Goal: Register for event/course

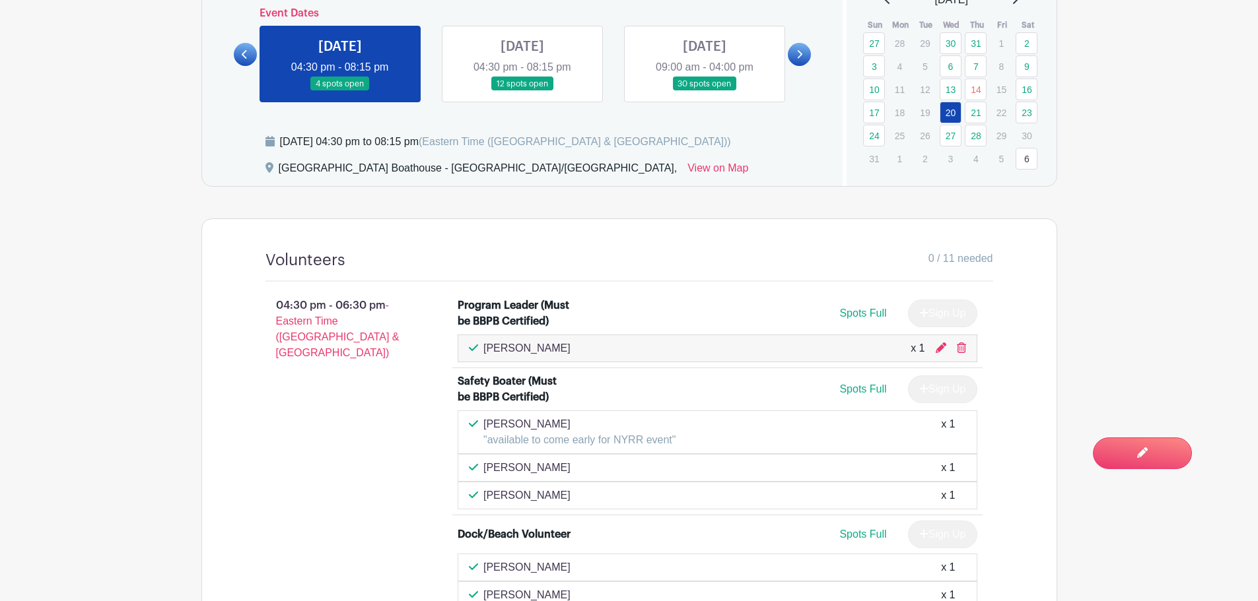
scroll to position [660, 0]
drag, startPoint x: 242, startPoint y: 51, endPoint x: 243, endPoint y: 59, distance: 8.0
click at [242, 51] on icon at bounding box center [245, 55] width 6 height 10
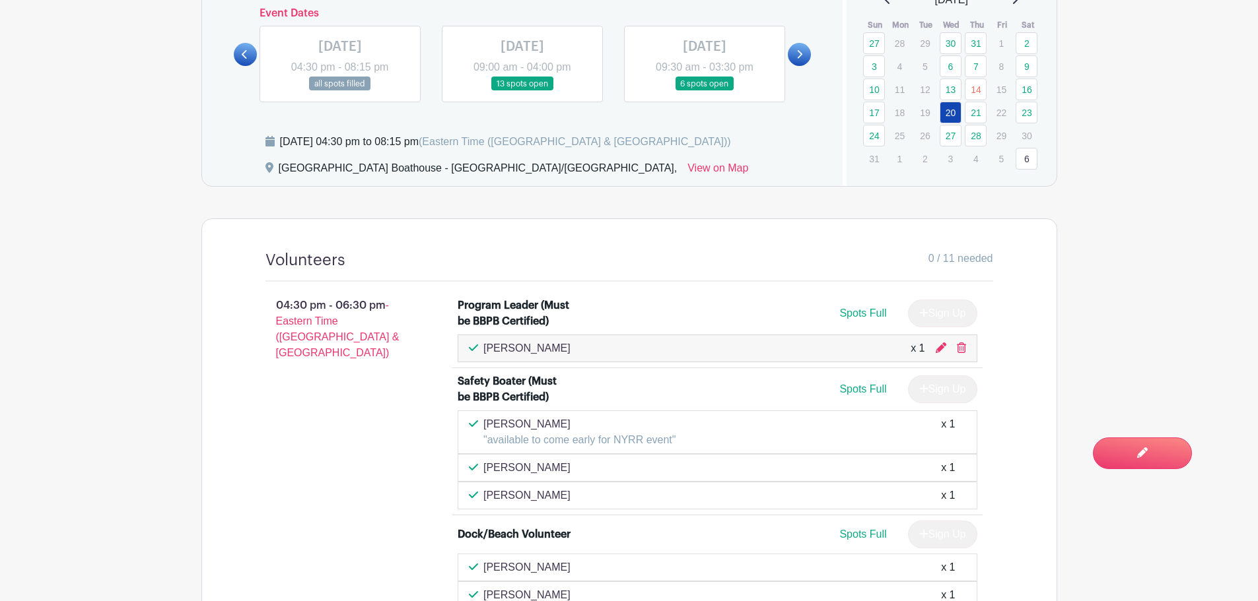
click at [704, 91] on link at bounding box center [704, 91] width 0 height 0
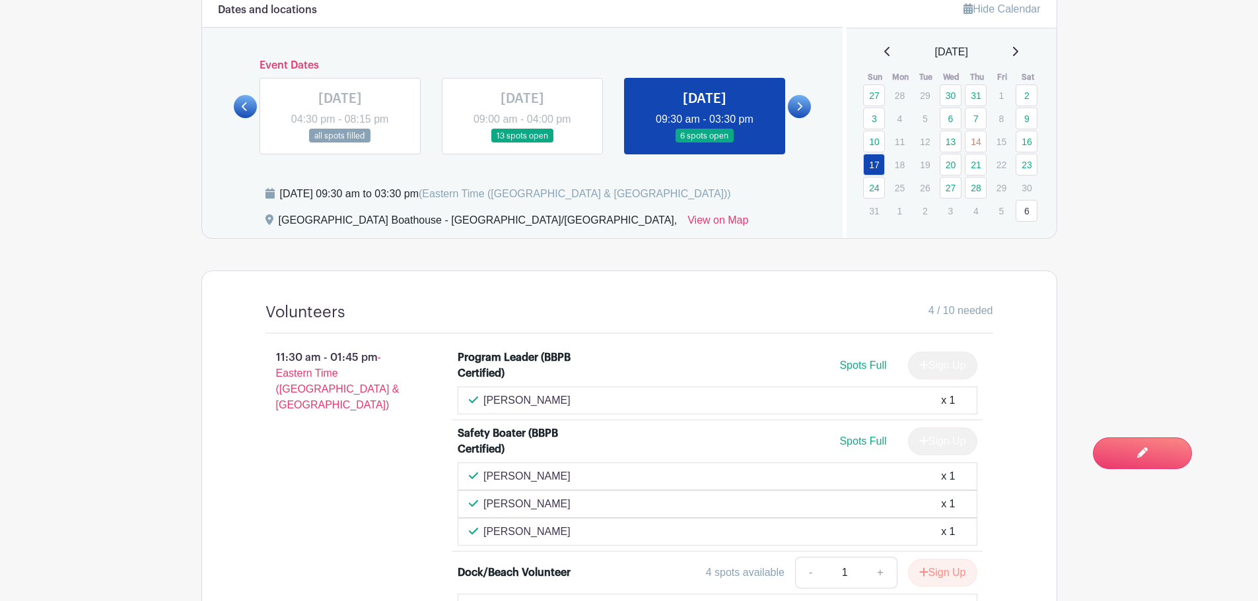
scroll to position [594, 0]
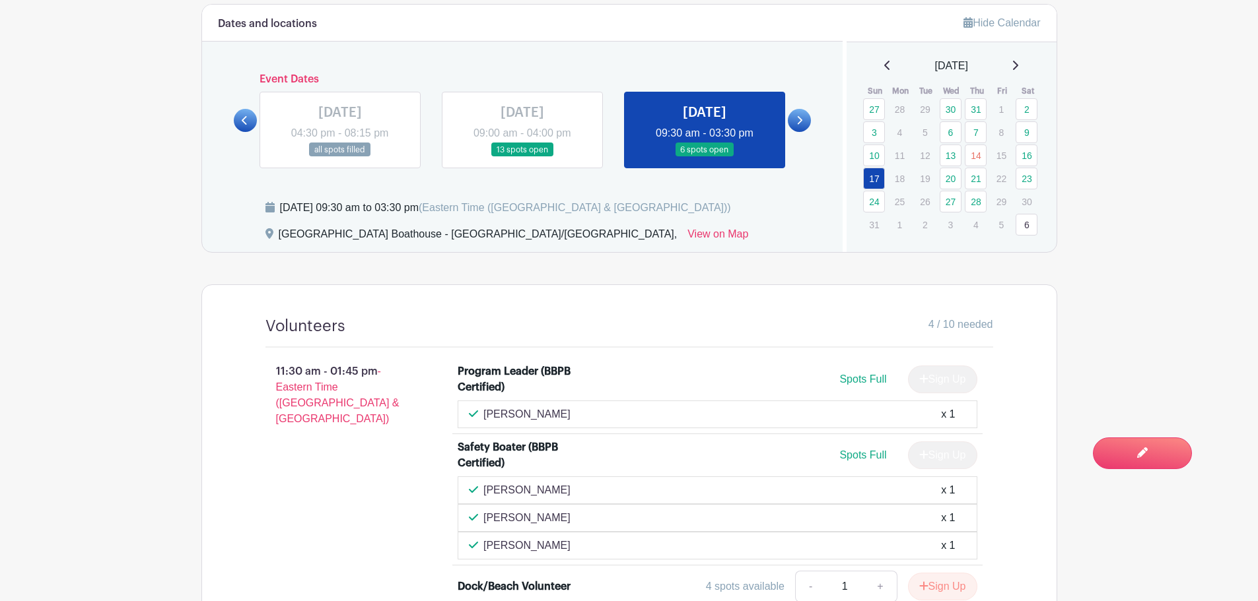
click at [797, 120] on icon at bounding box center [799, 121] width 6 height 10
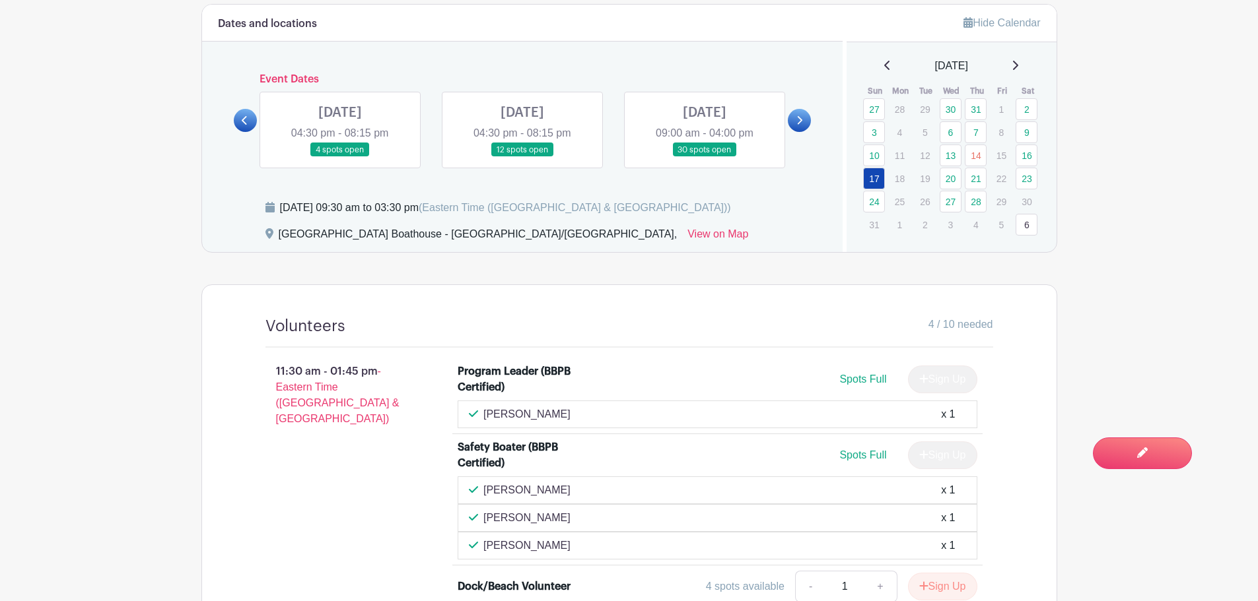
click at [340, 157] on link at bounding box center [340, 157] width 0 height 0
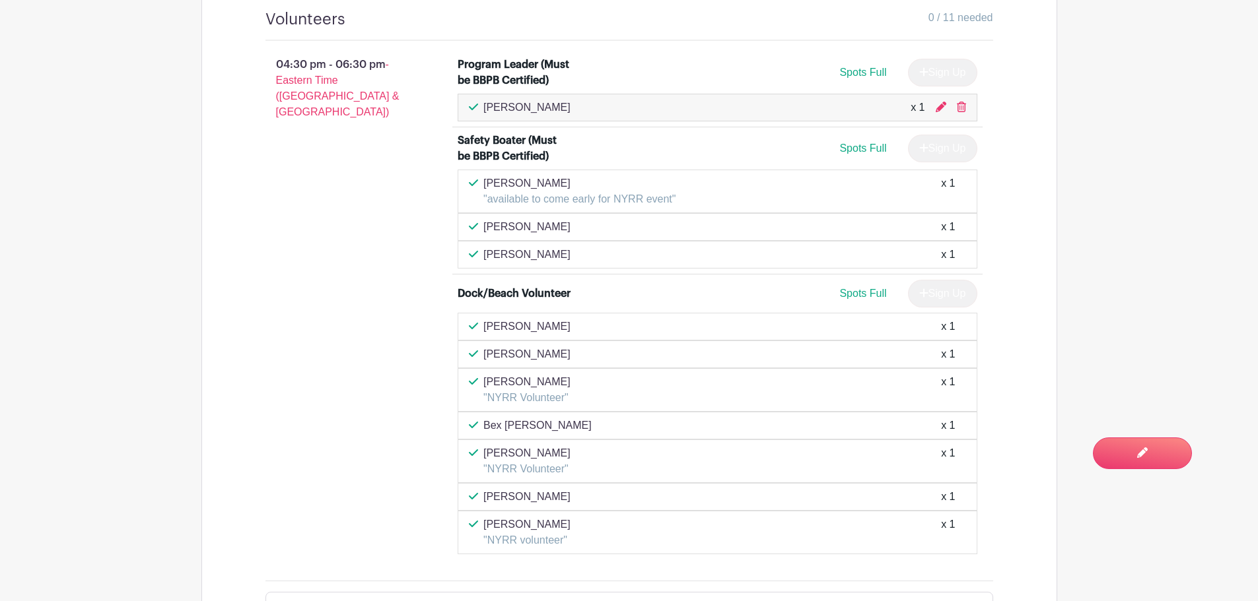
scroll to position [924, 0]
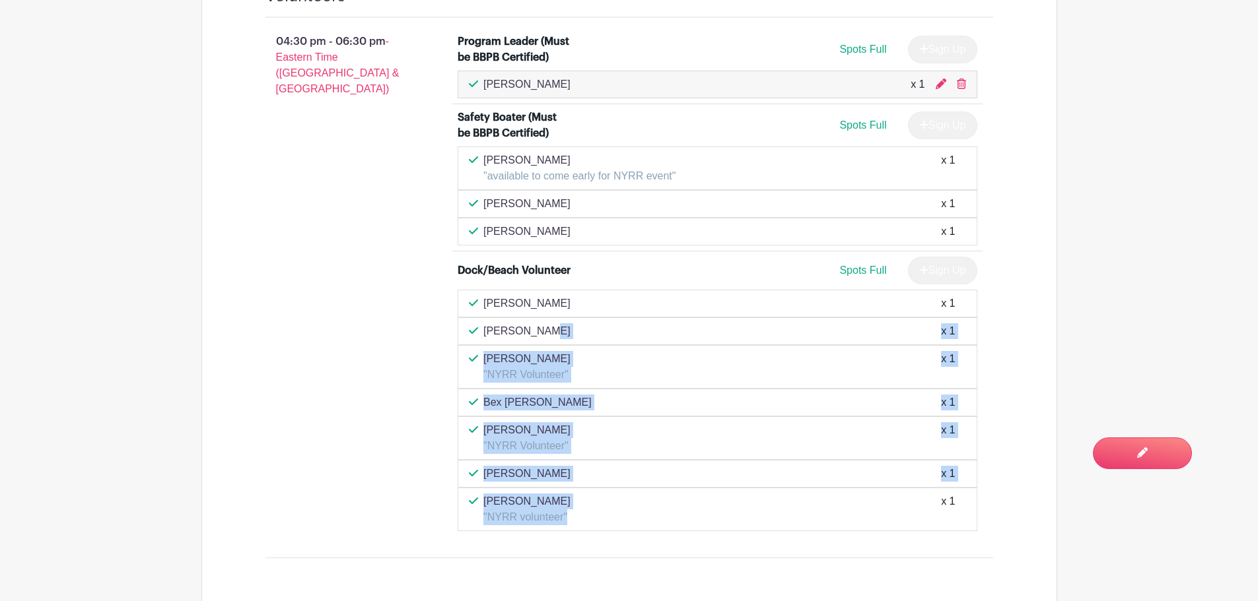
drag, startPoint x: 485, startPoint y: 328, endPoint x: 567, endPoint y: 524, distance: 212.1
click at [574, 532] on li "Dock/Beach Volunteer Spots Full Sign Up Kim Macharia x 1 Donna Finney x 1 Laure…" at bounding box center [717, 394] width 530 height 285
copy div "Donna Finney x 1 Lauren Redelman "NYRR Volunteer" x 1 Bex Doster x 1 Neil Weiss…"
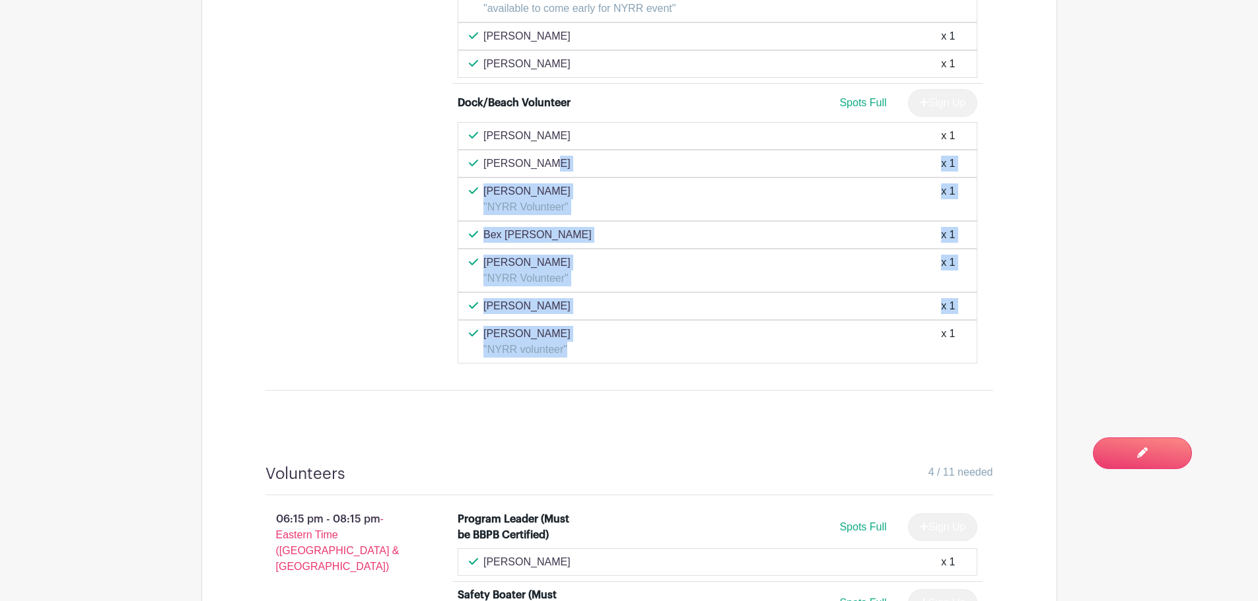
scroll to position [1218, 0]
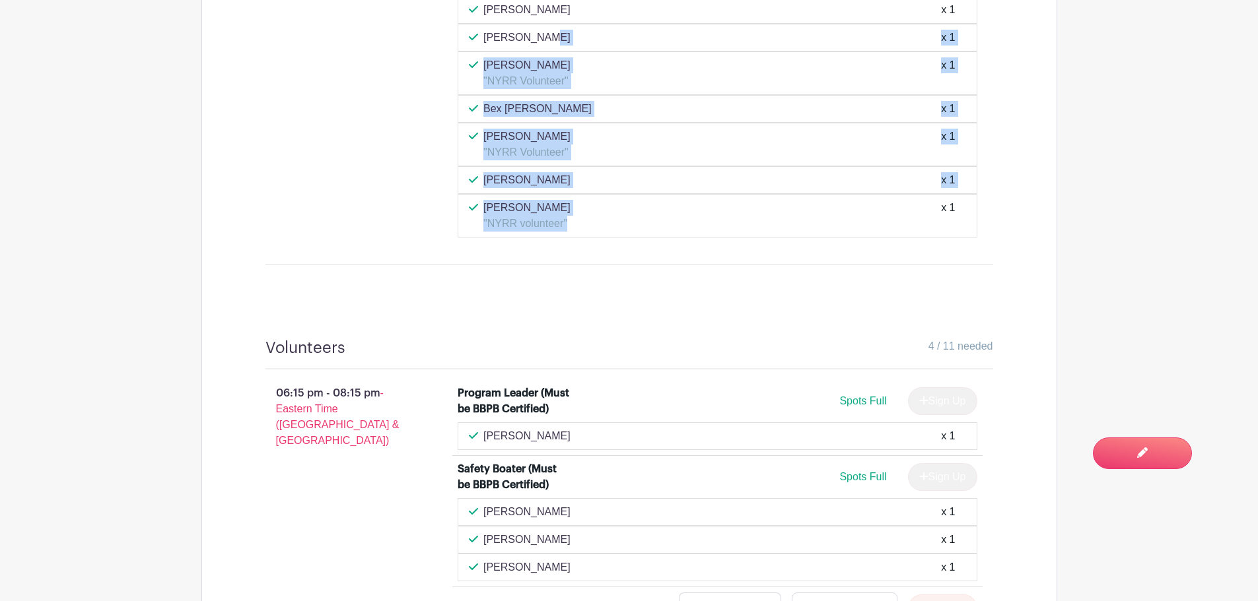
drag, startPoint x: 278, startPoint y: 391, endPoint x: 376, endPoint y: 395, distance: 97.8
click at [376, 395] on p "06:15 pm - 08:15 pm - Eastern Time (US & Canada)" at bounding box center [340, 417] width 193 height 74
copy p "06:15 pm - 08:15 pm"
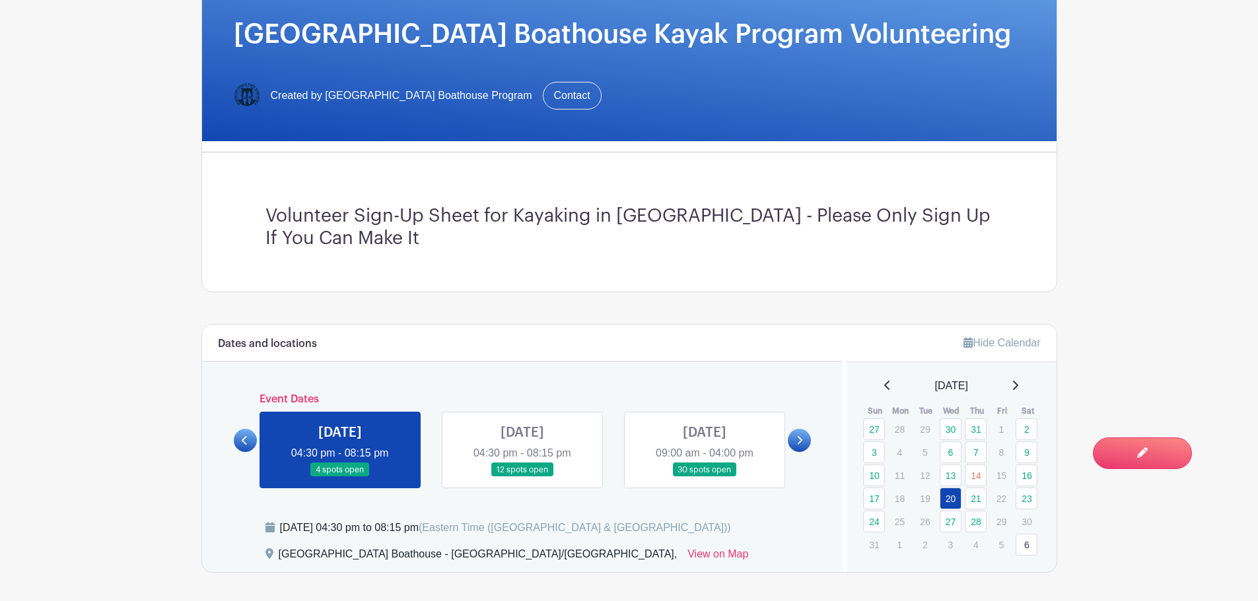
scroll to position [360, 0]
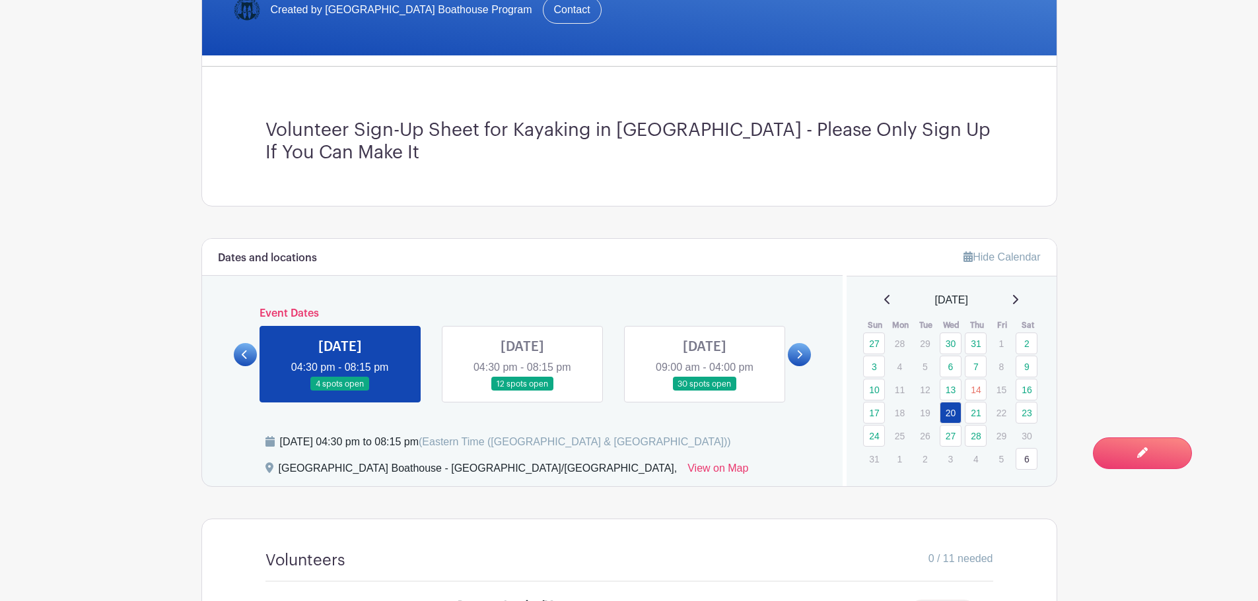
click at [522, 392] on link at bounding box center [522, 392] width 0 height 0
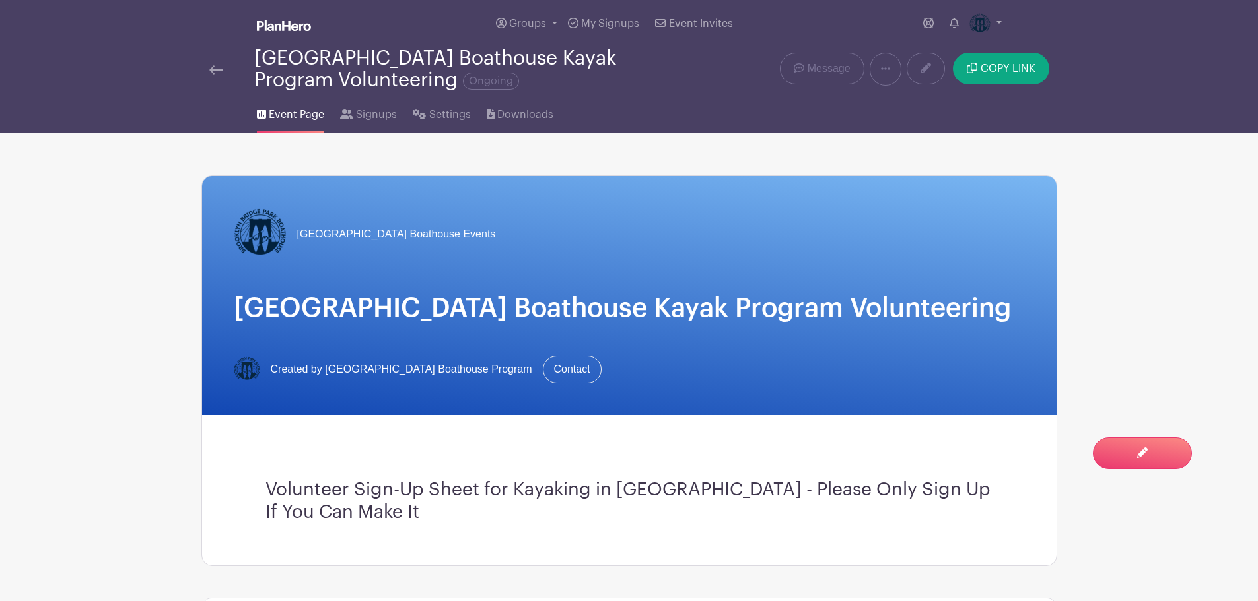
click at [217, 69] on img at bounding box center [215, 69] width 13 height 9
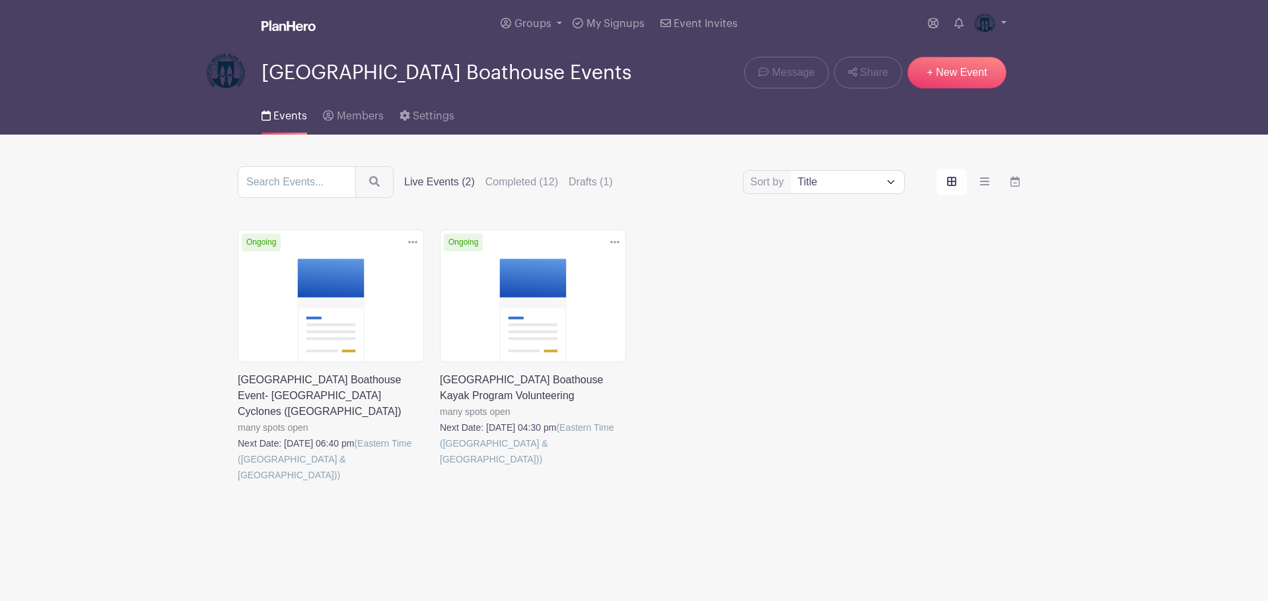
click at [238, 483] on link at bounding box center [238, 483] width 0 height 0
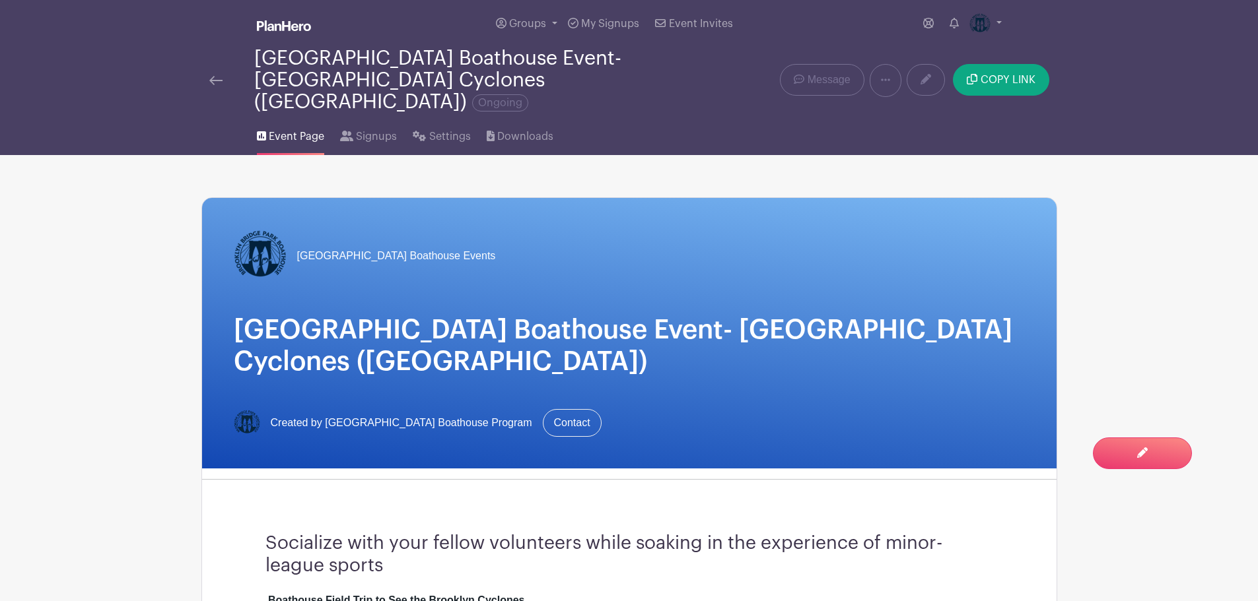
click at [219, 76] on img at bounding box center [215, 80] width 13 height 9
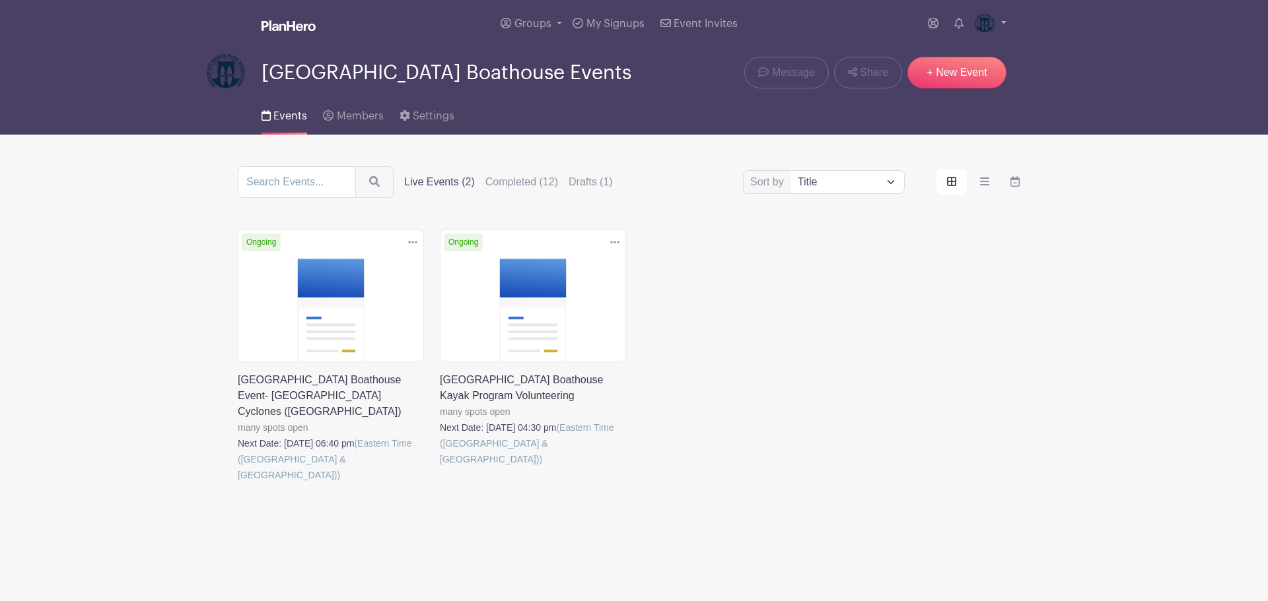
click at [440, 467] on link at bounding box center [440, 467] width 0 height 0
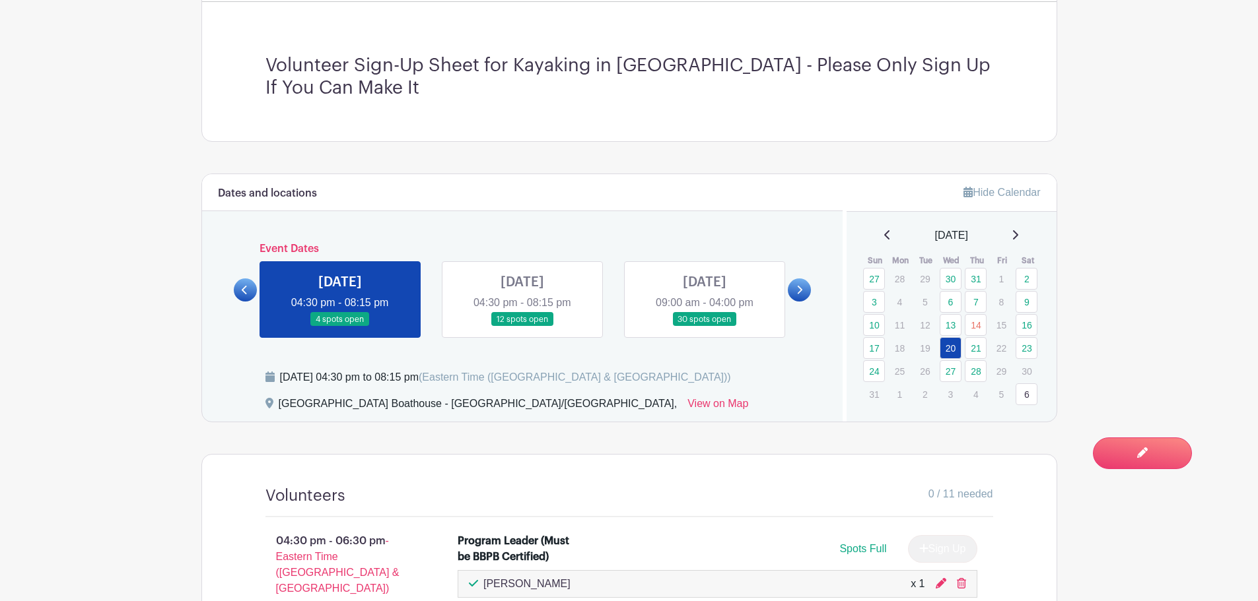
scroll to position [528, 0]
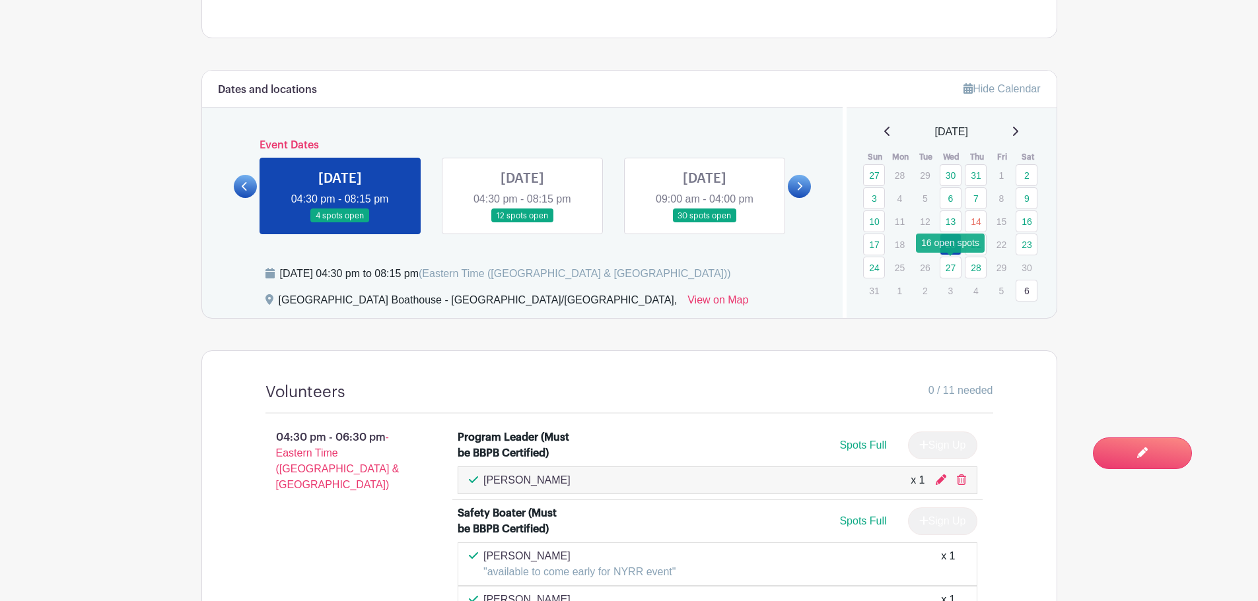
click at [951, 265] on link "27" at bounding box center [951, 268] width 22 height 22
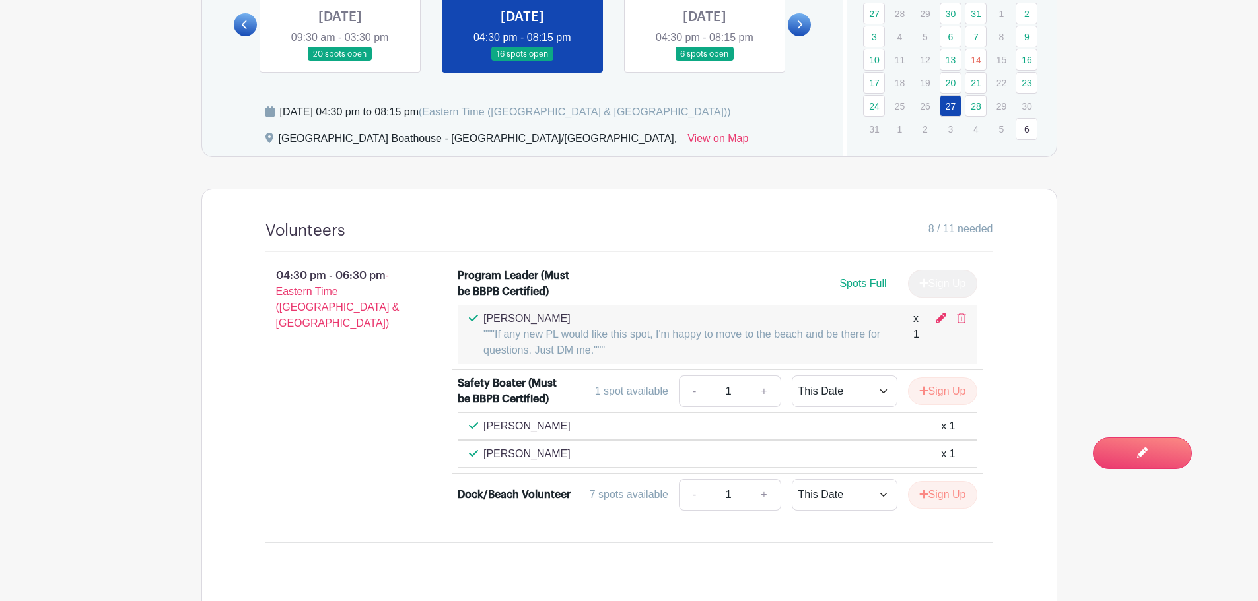
scroll to position [528, 0]
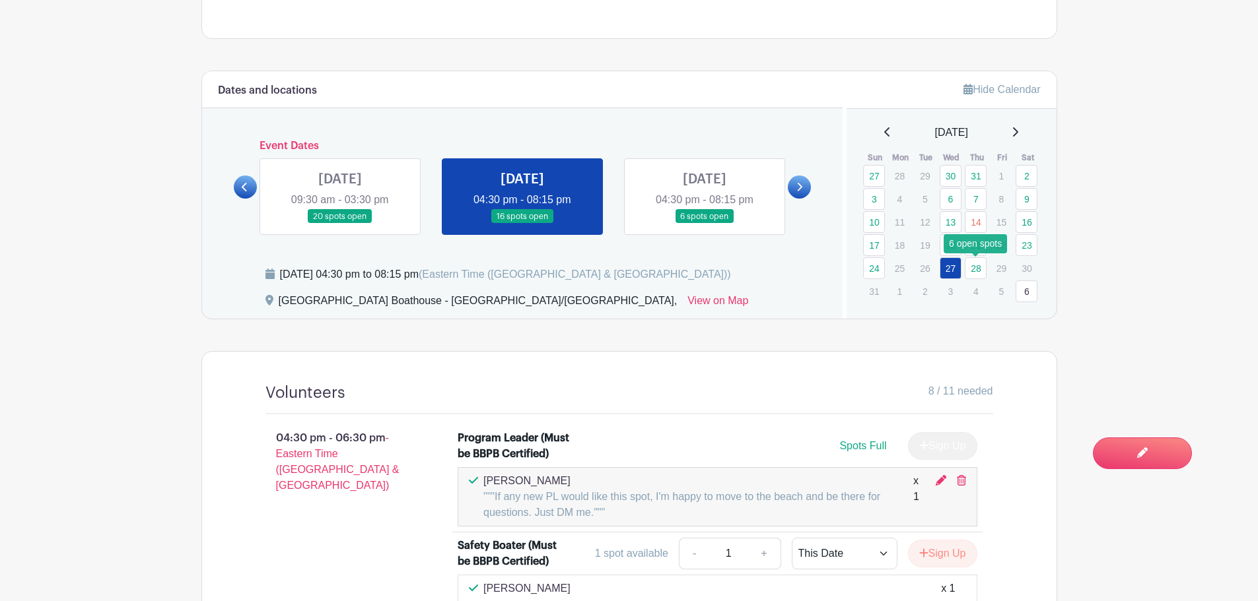
click at [978, 269] on link "28" at bounding box center [976, 268] width 22 height 22
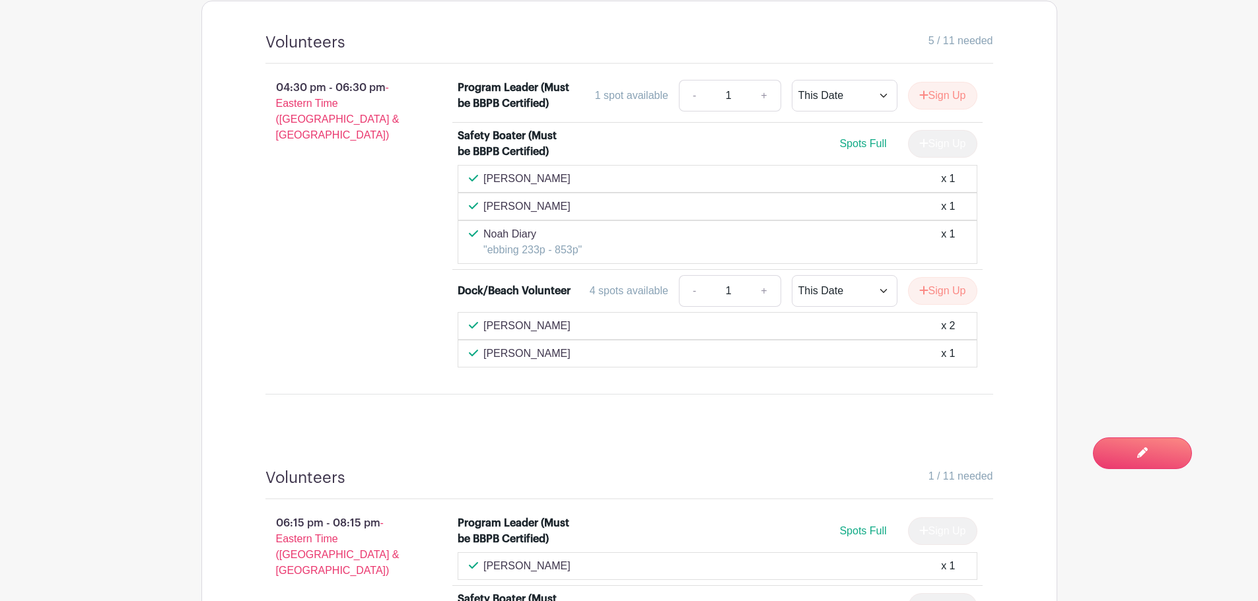
scroll to position [858, 0]
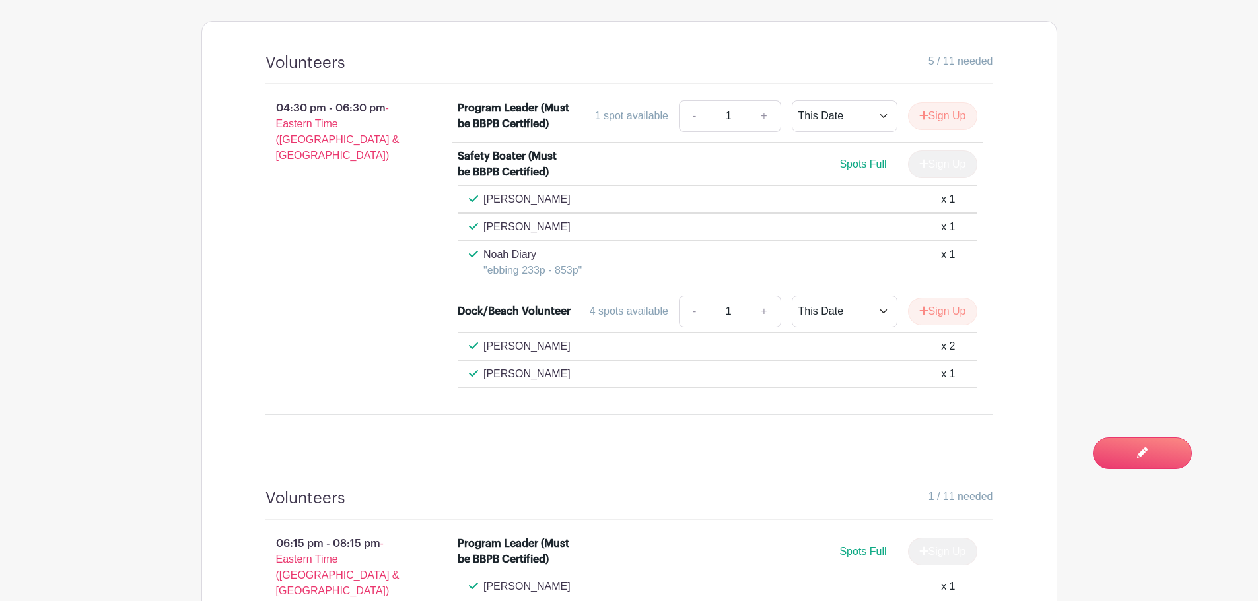
drag, startPoint x: 485, startPoint y: 345, endPoint x: 959, endPoint y: 345, distance: 474.7
click at [959, 345] on div "Ryan Liatsis x 2" at bounding box center [717, 347] width 497 height 16
copy div "Ryan Liatsis x 2"
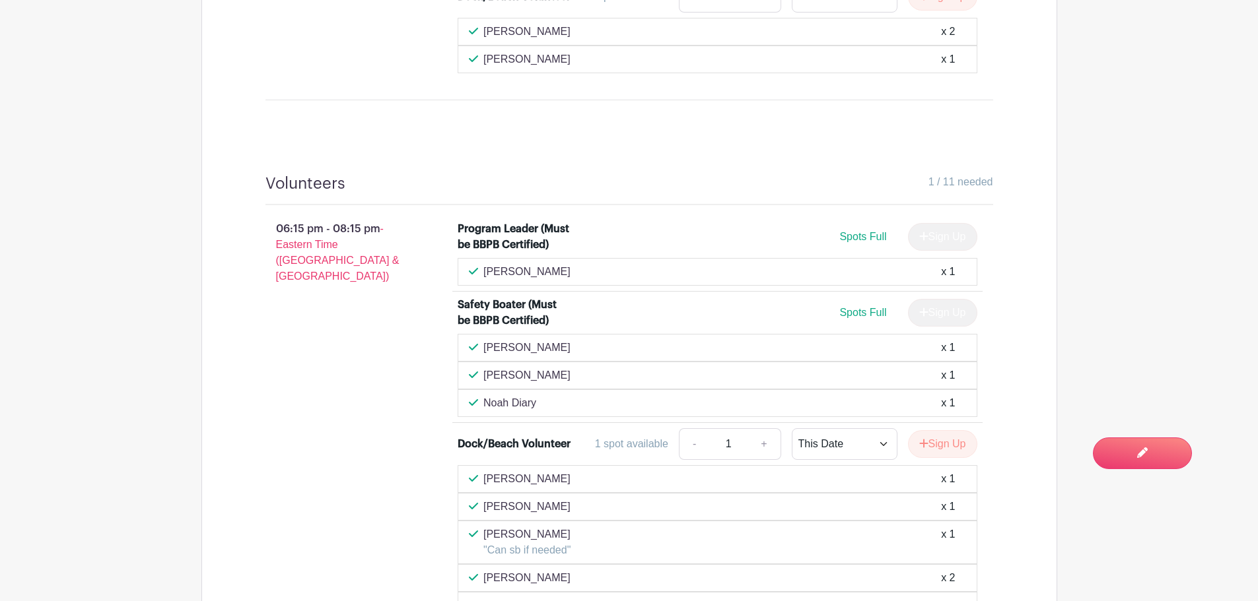
scroll to position [1254, 0]
